Goal: Check status: Check status

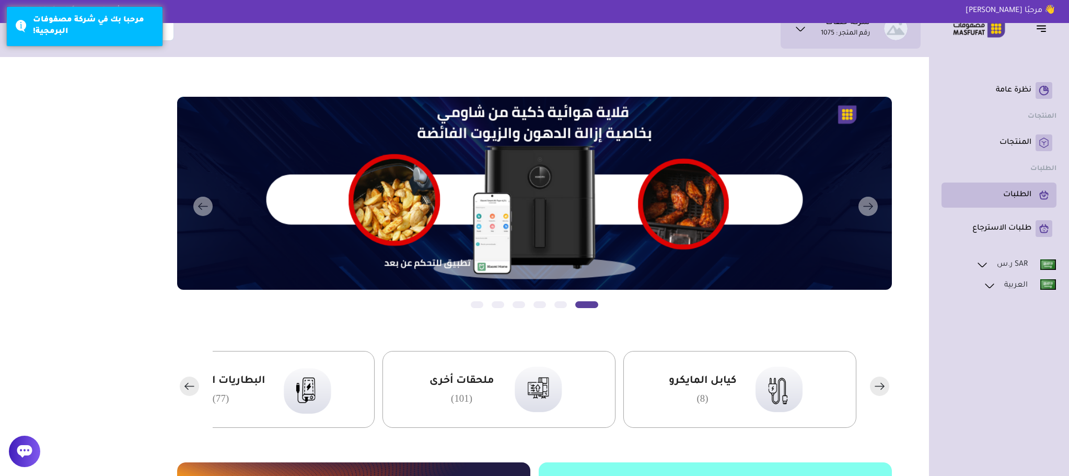
click at [1041, 190] on rect at bounding box center [1044, 195] width 17 height 17
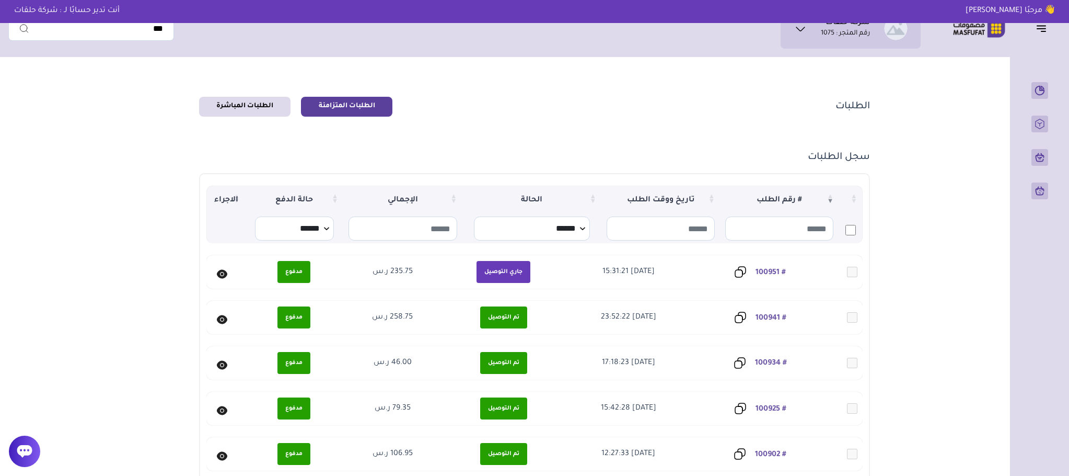
click at [762, 364] on link "# 100934" at bounding box center [771, 363] width 32 height 8
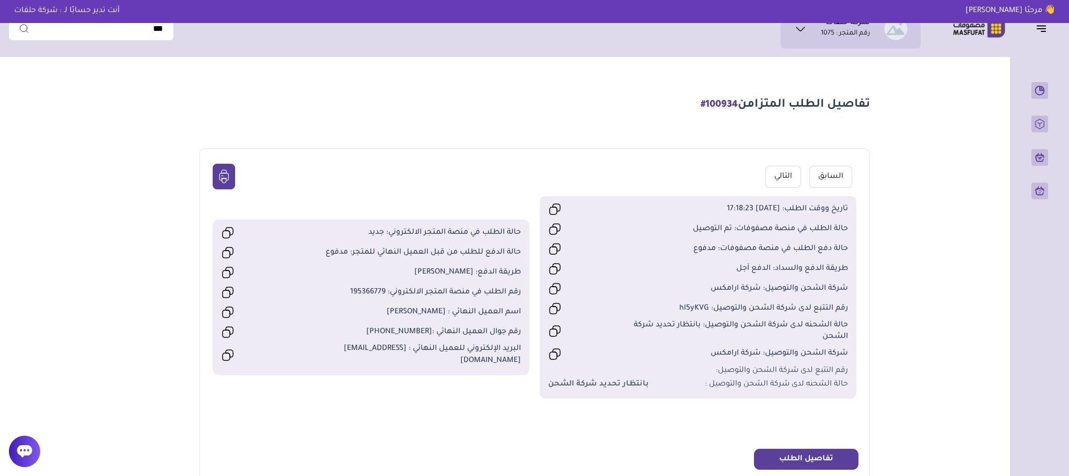
click at [364, 296] on span "رقم الطلب في منصة المتجر الالكتروني: 195366779" at bounding box center [408, 291] width 225 height 11
copy span "195366779"
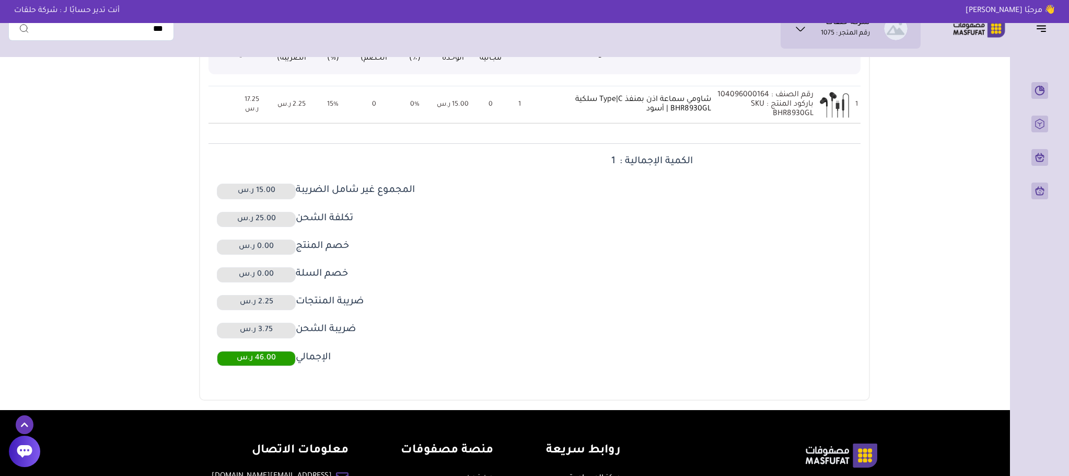
scroll to position [470, 0]
